Goal: Information Seeking & Learning: Learn about a topic

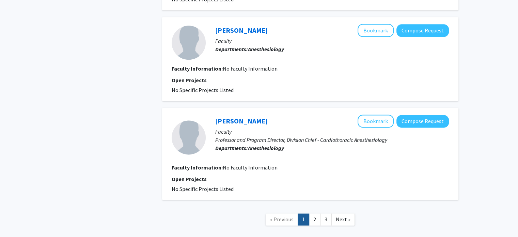
scroll to position [927, 0]
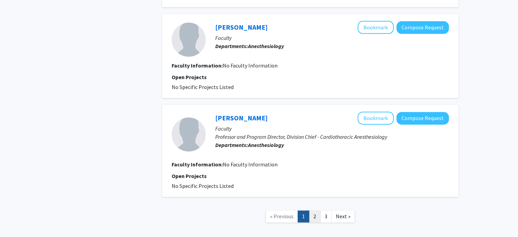
click at [315, 210] on link "2" at bounding box center [315, 216] width 12 height 12
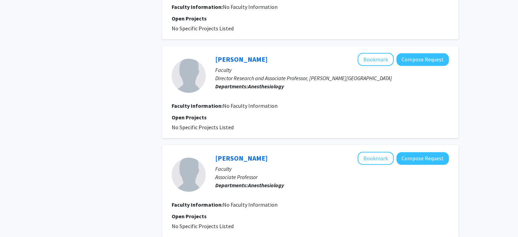
scroll to position [878, 0]
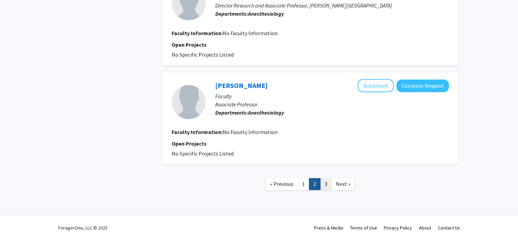
click at [325, 182] on link "3" at bounding box center [326, 184] width 12 height 12
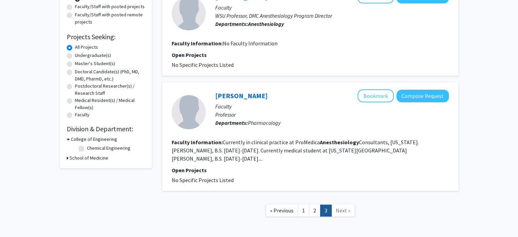
scroll to position [85, 0]
click at [304, 205] on link "1" at bounding box center [304, 211] width 12 height 12
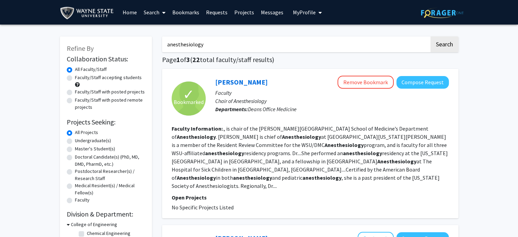
click at [192, 8] on link "Bookmarks" at bounding box center [186, 12] width 34 height 24
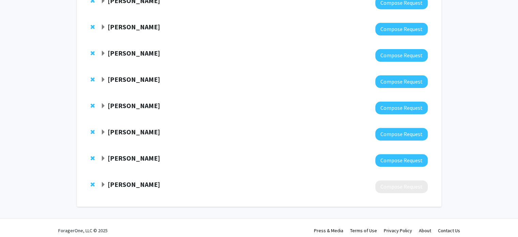
scroll to position [222, 0]
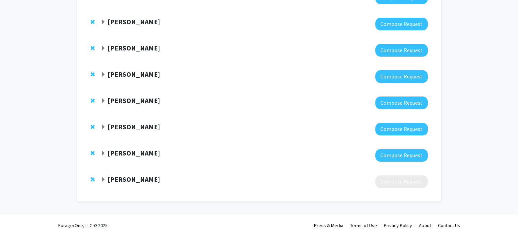
click at [106, 178] on span "Expand Maria Zestos Bookmark" at bounding box center [103, 179] width 5 height 5
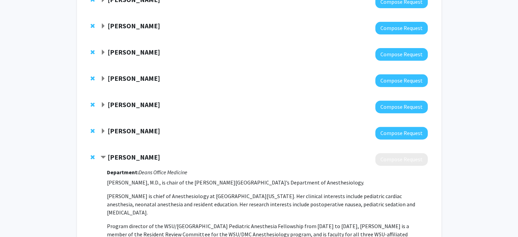
scroll to position [257, 0]
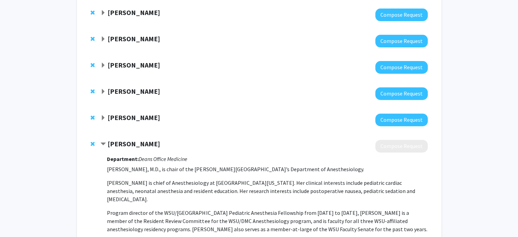
click at [103, 117] on span "Expand Christopher Kassotis Bookmark" at bounding box center [103, 117] width 5 height 5
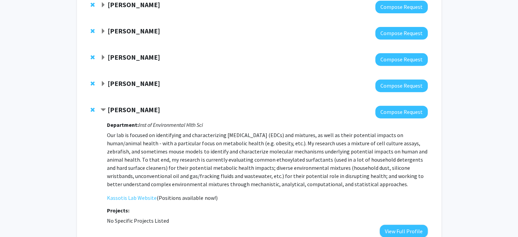
scroll to position [260, 0]
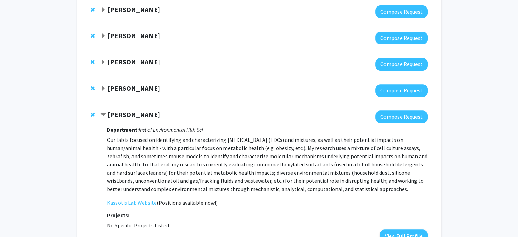
click at [110, 91] on strong "[PERSON_NAME]" at bounding box center [134, 88] width 52 height 9
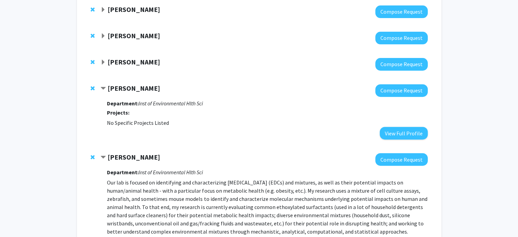
click at [104, 62] on span "Expand Callan Bleick Bookmark" at bounding box center [103, 62] width 5 height 5
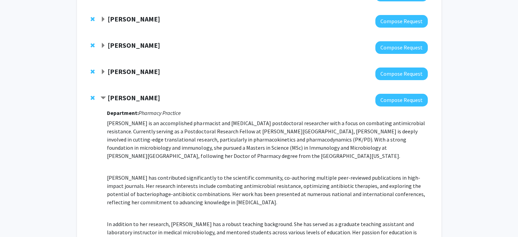
scroll to position [224, 0]
click at [111, 74] on strong "[PERSON_NAME]" at bounding box center [134, 71] width 52 height 9
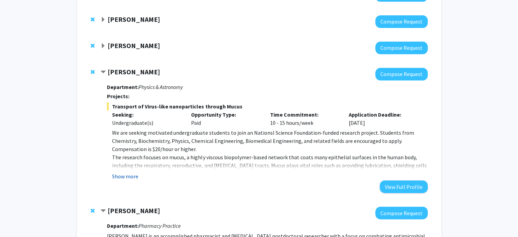
click at [122, 177] on button "Show more" at bounding box center [125, 176] width 26 height 8
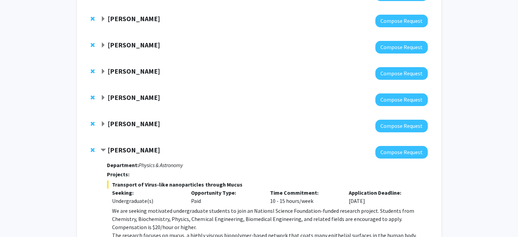
scroll to position [146, 0]
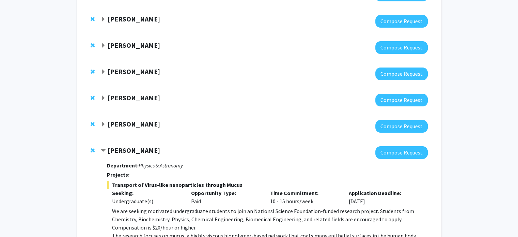
click at [110, 121] on strong "[PERSON_NAME]" at bounding box center [134, 124] width 52 height 9
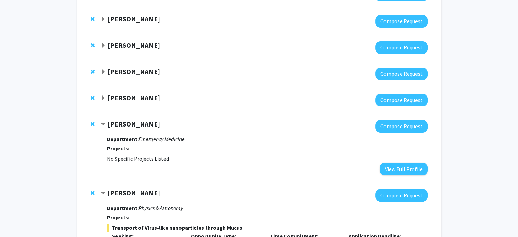
click at [105, 98] on span "Expand Julie Gleason-Comstock Bookmark" at bounding box center [103, 97] width 5 height 5
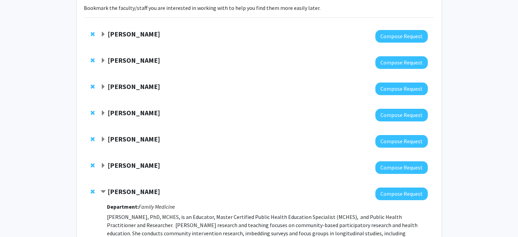
scroll to position [55, 0]
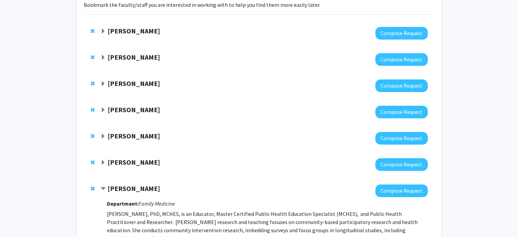
click at [110, 164] on strong "[PERSON_NAME]" at bounding box center [134, 162] width 52 height 9
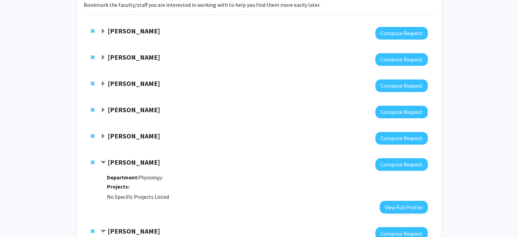
click at [103, 136] on span "Expand Sumit Monu Bookmark" at bounding box center [103, 136] width 5 height 5
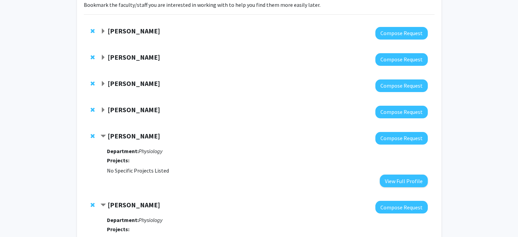
click at [104, 112] on span "Expand Eliza Beal Bookmark" at bounding box center [103, 109] width 5 height 5
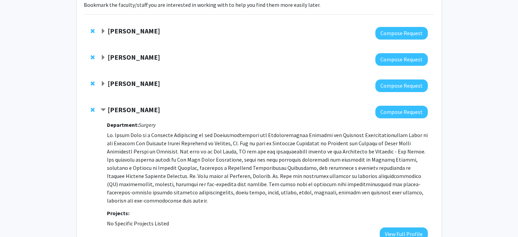
click at [104, 82] on span "Expand Vijaya Kumar Bookmark" at bounding box center [103, 83] width 5 height 5
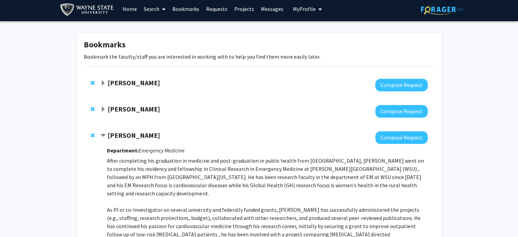
scroll to position [0, 0]
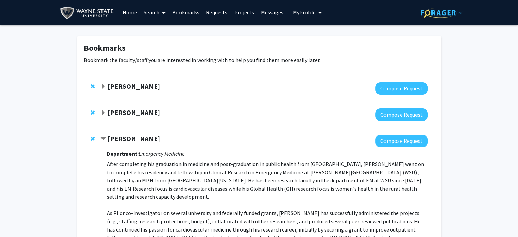
click at [109, 113] on strong "[PERSON_NAME]" at bounding box center [134, 112] width 52 height 9
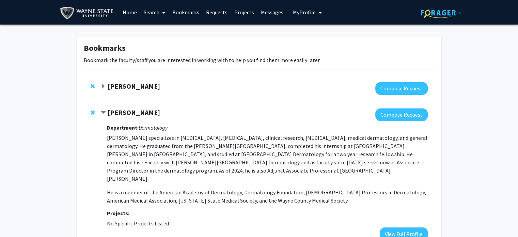
click at [104, 86] on span "Expand Kang Chen Bookmark" at bounding box center [103, 86] width 5 height 5
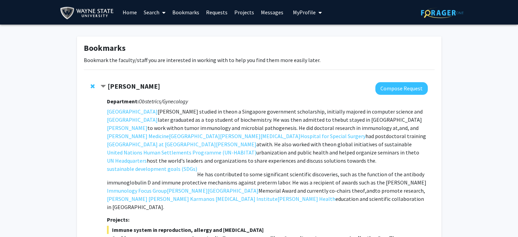
click at [130, 16] on link "Home" at bounding box center [129, 12] width 21 height 24
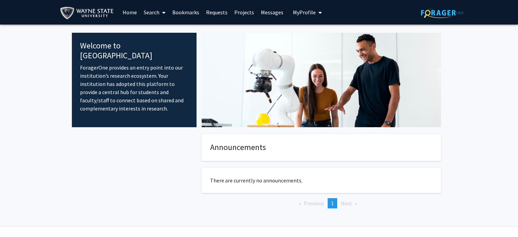
click at [161, 12] on span at bounding box center [162, 13] width 6 height 24
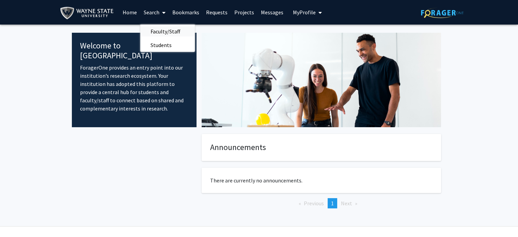
click at [163, 30] on span "Faculty/Staff" at bounding box center [165, 32] width 50 height 14
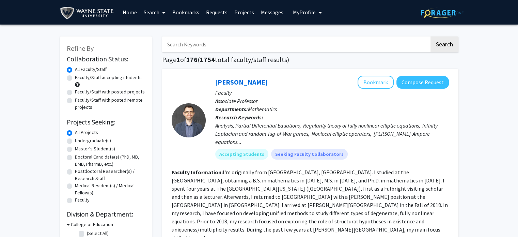
click at [75, 78] on label "Faculty/Staff accepting students" at bounding box center [108, 77] width 67 height 7
click at [75, 78] on input "Faculty/Staff accepting students" at bounding box center [77, 76] width 4 height 4
radio input "true"
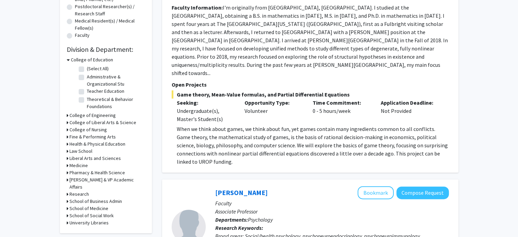
scroll to position [165, 0]
click at [67, 204] on icon at bounding box center [68, 207] width 2 height 7
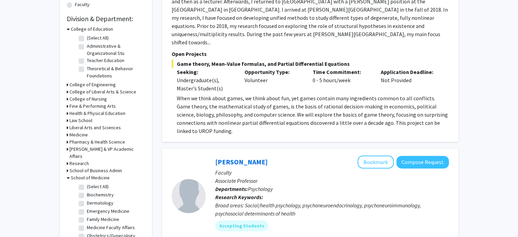
scroll to position [200, 0]
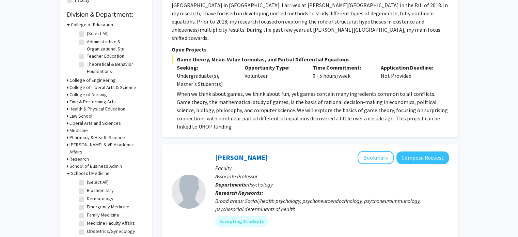
click at [87, 179] on label "(Select All)" at bounding box center [98, 182] width 22 height 7
click at [87, 179] on input "(Select All)" at bounding box center [89, 181] width 4 height 4
checkbox input "true"
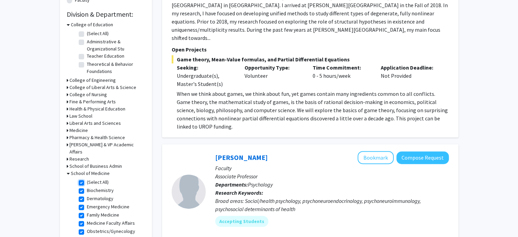
checkbox input "true"
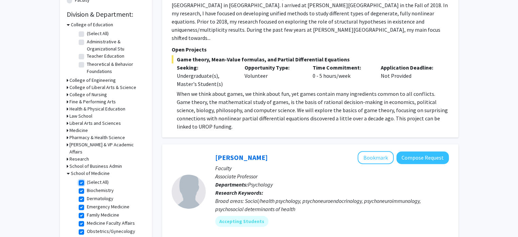
checkbox input "true"
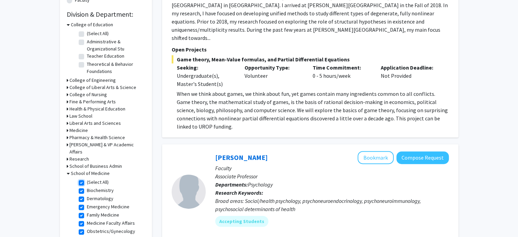
checkbox input "true"
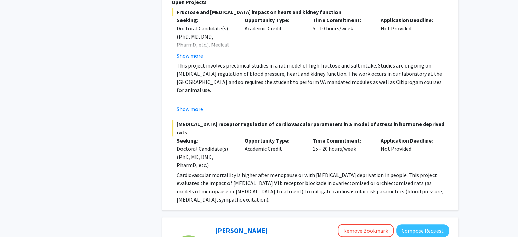
scroll to position [401, 0]
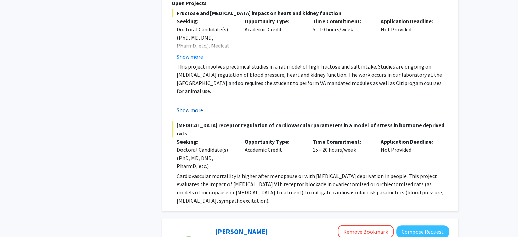
click at [186, 106] on button "Show more" at bounding box center [190, 110] width 26 height 8
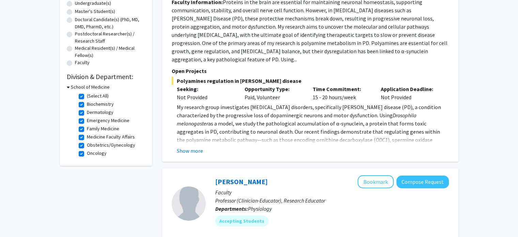
scroll to position [0, 0]
